Goal: Information Seeking & Learning: Learn about a topic

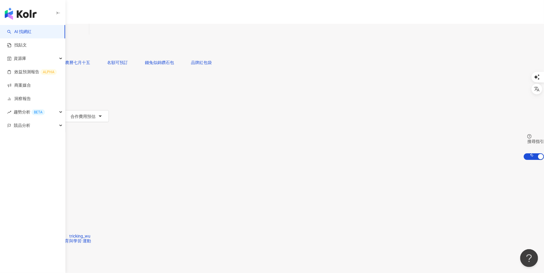
click at [86, 32] on input "search" at bounding box center [62, 29] width 48 height 11
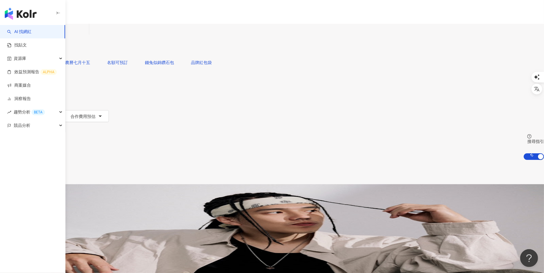
type input "**"
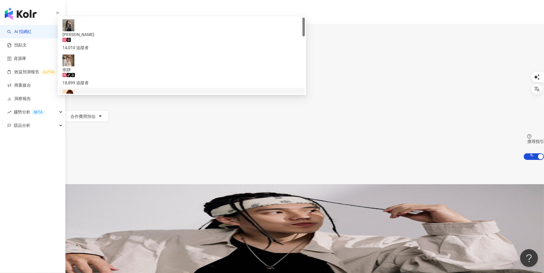
click at [246, 114] on div "24,193 追蹤者" at bounding box center [181, 120] width 239 height 13
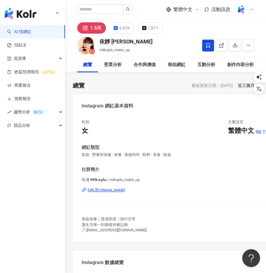
click at [247, 15] on span at bounding box center [241, 10] width 12 height 12
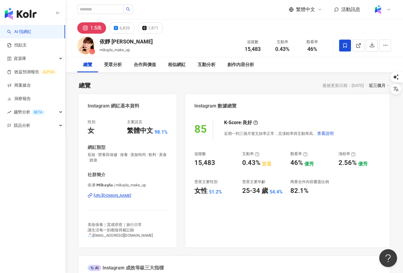
click at [381, 14] on span at bounding box center [378, 10] width 12 height 12
click at [385, 10] on div at bounding box center [381, 10] width 19 height 12
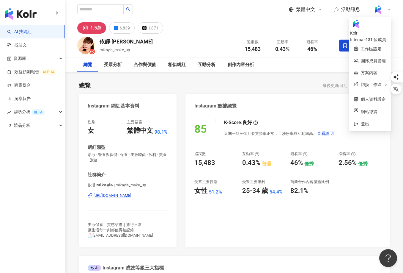
click at [385, 10] on div at bounding box center [381, 10] width 19 height 12
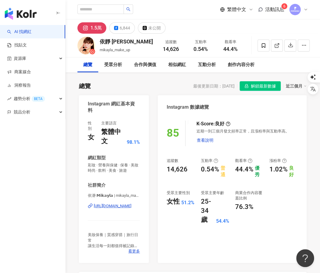
click at [299, 12] on img at bounding box center [294, 9] width 11 height 11
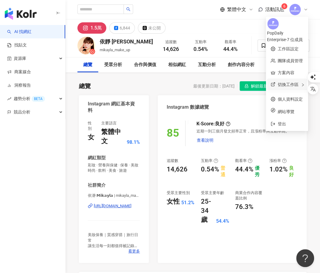
click at [281, 82] on span "切換工作區" at bounding box center [287, 84] width 21 height 5
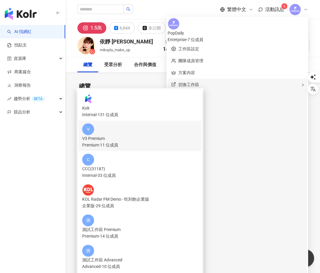
click at [197, 123] on div "V V3 Premium Premium - 11 位成員" at bounding box center [139, 135] width 115 height 25
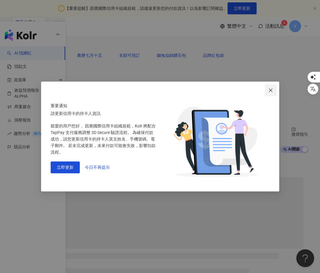
click at [270, 88] on icon "close" at bounding box center [270, 90] width 5 height 5
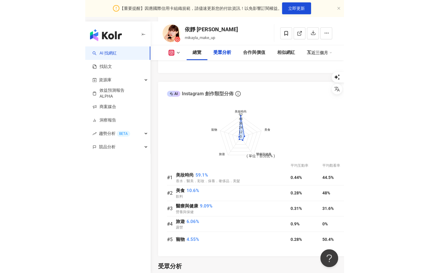
scroll to position [642, 0]
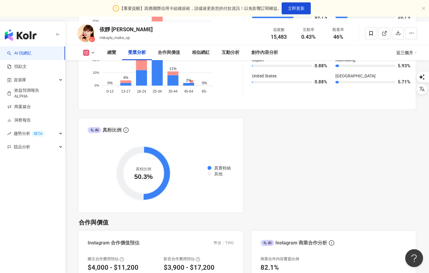
click at [319, 51] on div "近三個月" at bounding box center [407, 53] width 21 height 10
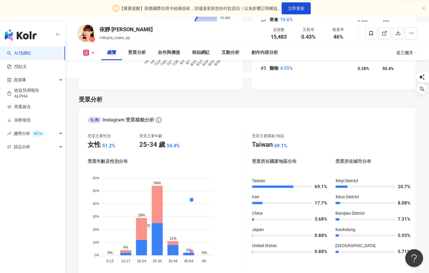
scroll to position [0, 0]
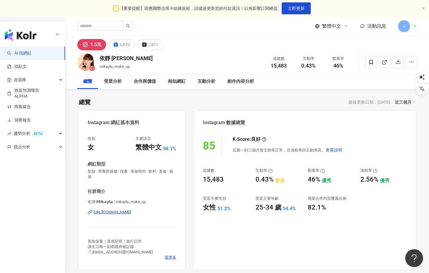
click at [319, 32] on div "V" at bounding box center [407, 26] width 19 height 12
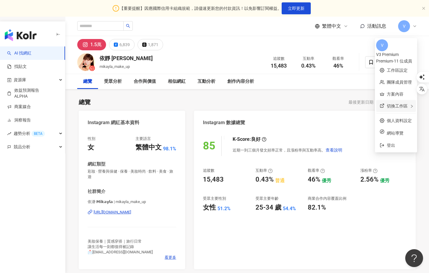
click at [319, 100] on div "切換工作區" at bounding box center [396, 106] width 40 height 12
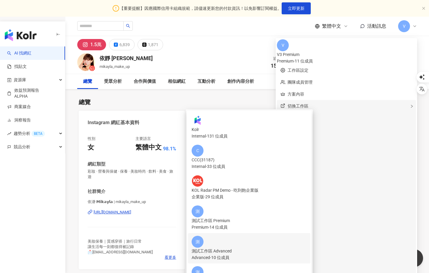
scroll to position [68, 0]
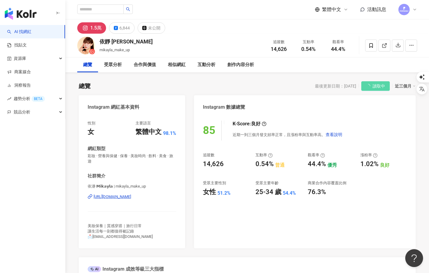
click at [319, 14] on img at bounding box center [404, 9] width 11 height 11
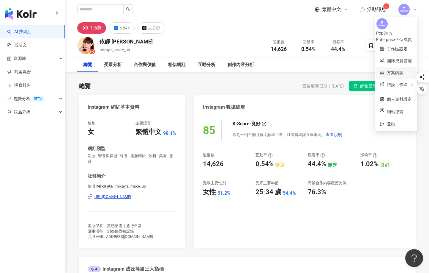
click at [319, 70] on link "方案內容" at bounding box center [395, 72] width 17 height 5
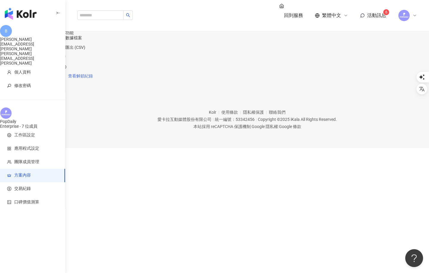
click at [93, 78] on span "查看解鎖紀錄" at bounding box center [80, 75] width 25 height 5
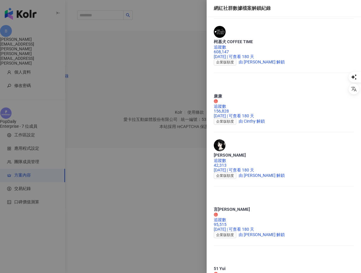
scroll to position [388, 0]
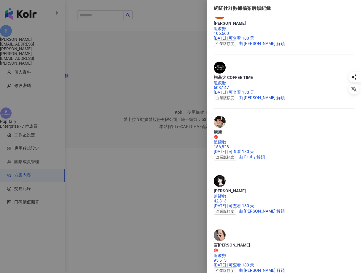
scroll to position [379, 0]
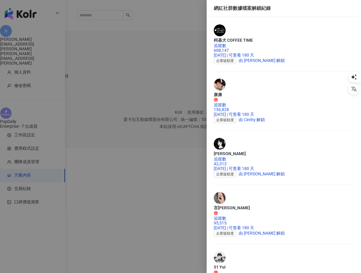
scroll to position [419, 0]
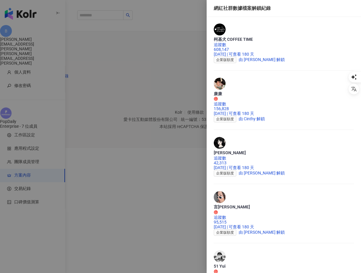
click at [39, 132] on div at bounding box center [180, 136] width 361 height 273
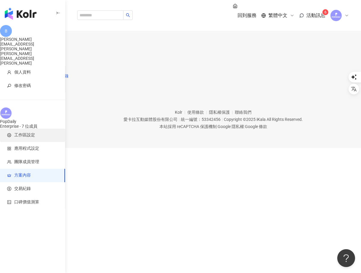
click at [32, 132] on span "工作區設定" at bounding box center [24, 135] width 21 height 6
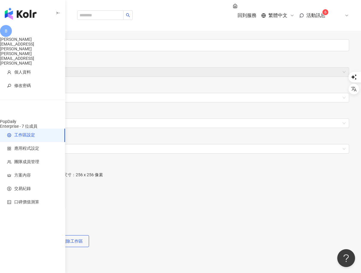
click at [319, 13] on icon at bounding box center [347, 15] width 5 height 5
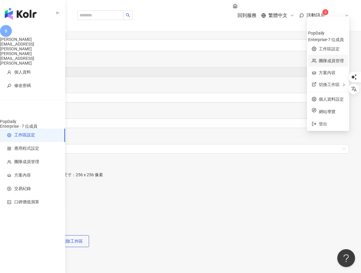
click at [319, 58] on link "團隊成員管理" at bounding box center [331, 60] width 25 height 5
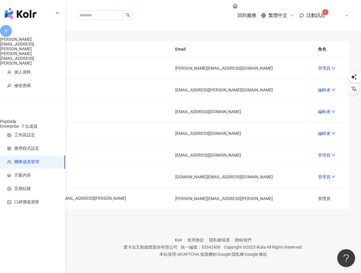
click at [319, 13] on icon at bounding box center [347, 15] width 5 height 5
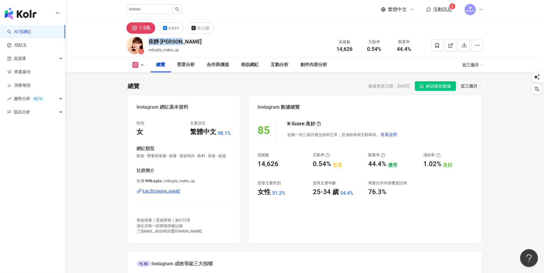
drag, startPoint x: 148, startPoint y: 41, endPoint x: 179, endPoint y: 41, distance: 31.5
click at [179, 41] on div "依靜 Mikayla mikayla_make_up 追蹤數 14,626 互動率 0.54% 觀看率 44.4%" at bounding box center [304, 45] width 380 height 23
copy div "依靜 [PERSON_NAME]"
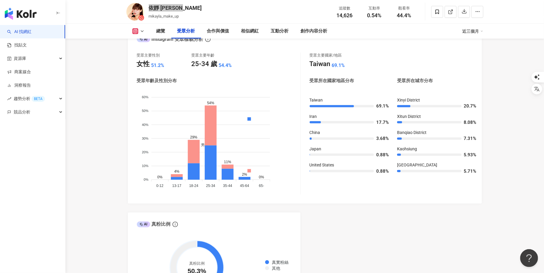
scroll to position [528, 0]
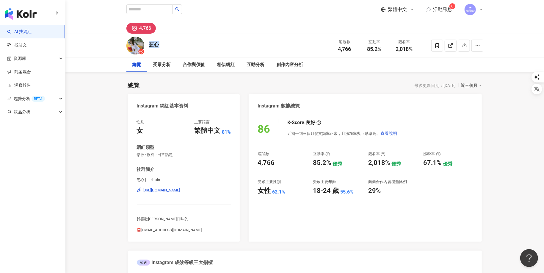
drag, startPoint x: 159, startPoint y: 45, endPoint x: 147, endPoint y: 45, distance: 12.2
click at [147, 45] on div "芝心 追蹤數 4,766 互動率 85.2% 觀看率 2,018%" at bounding box center [304, 45] width 380 height 23
copy div "芝心"
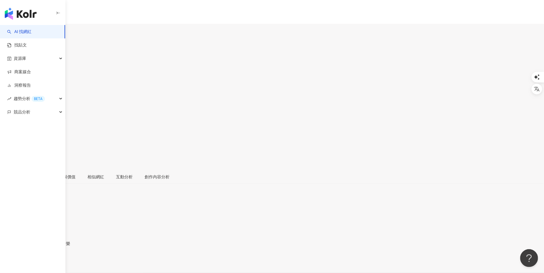
click at [161, 41] on div "綺軒 xuan_901120 追蹤數 10,662 互動率 0.35% 觀看率 35.8%" at bounding box center [272, 103] width 544 height 131
click at [361, 202] on div "近三個月" at bounding box center [272, 204] width 544 height 5
